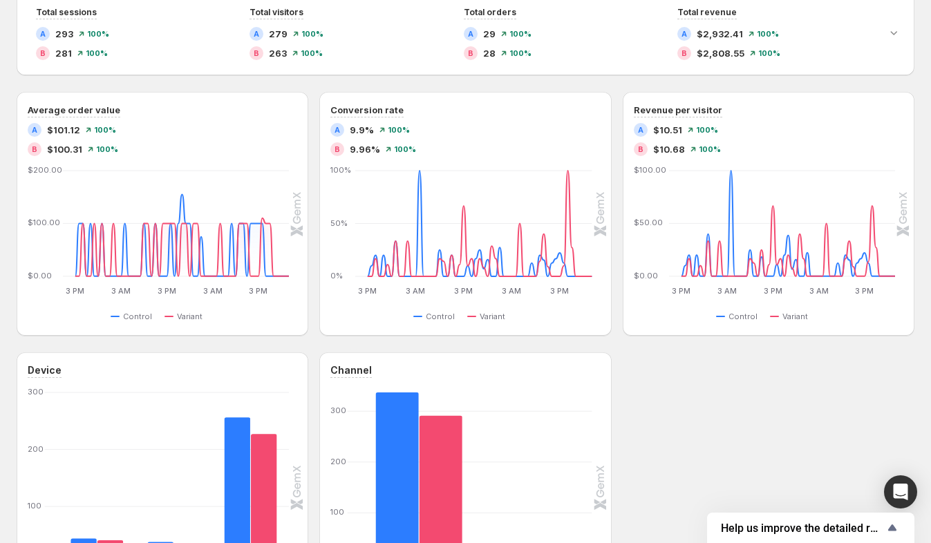
scroll to position [361, 0]
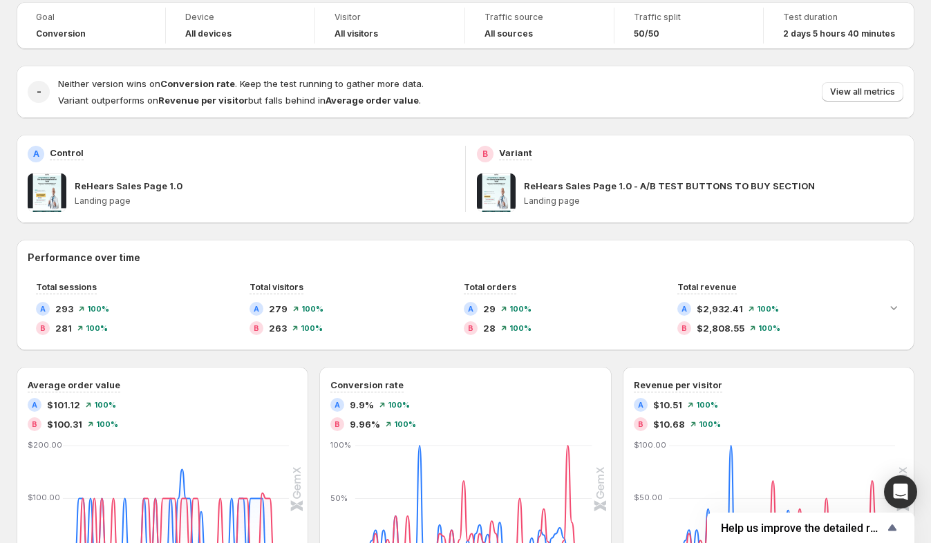
scroll to position [86, 0]
